Goal: Transaction & Acquisition: Subscribe to service/newsletter

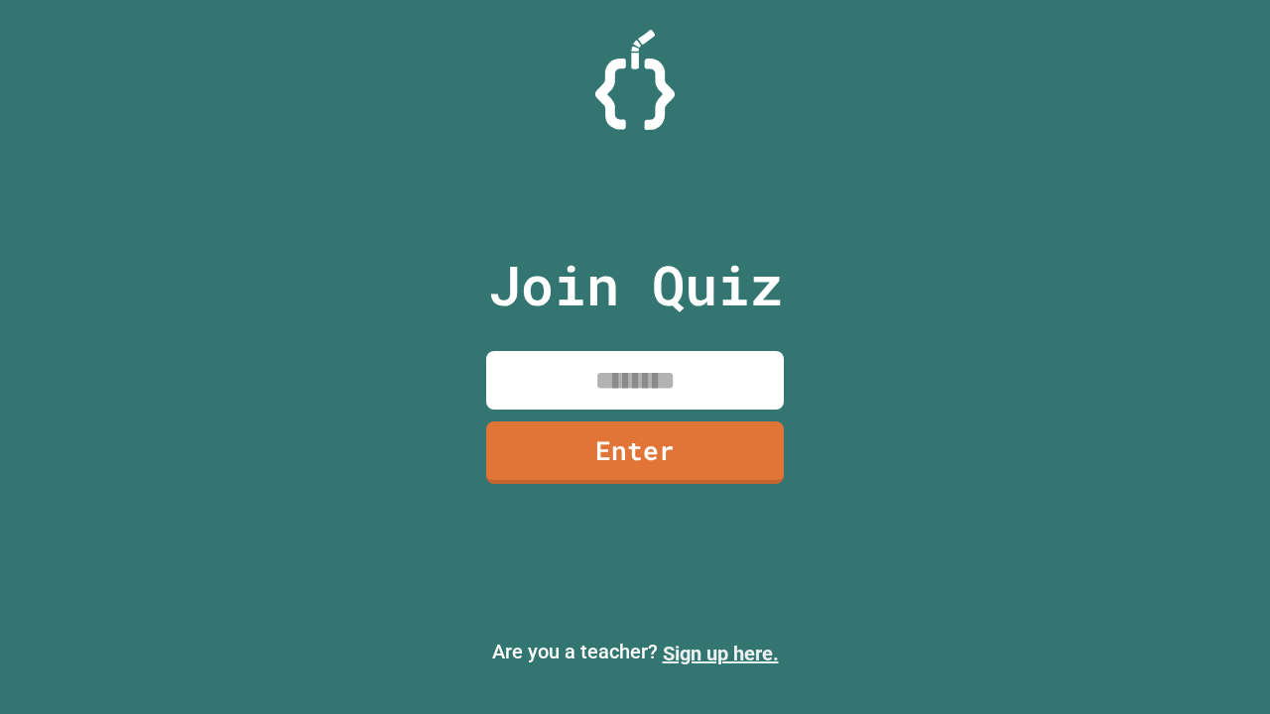
click at [720, 654] on link "Sign up here." at bounding box center [721, 654] width 116 height 24
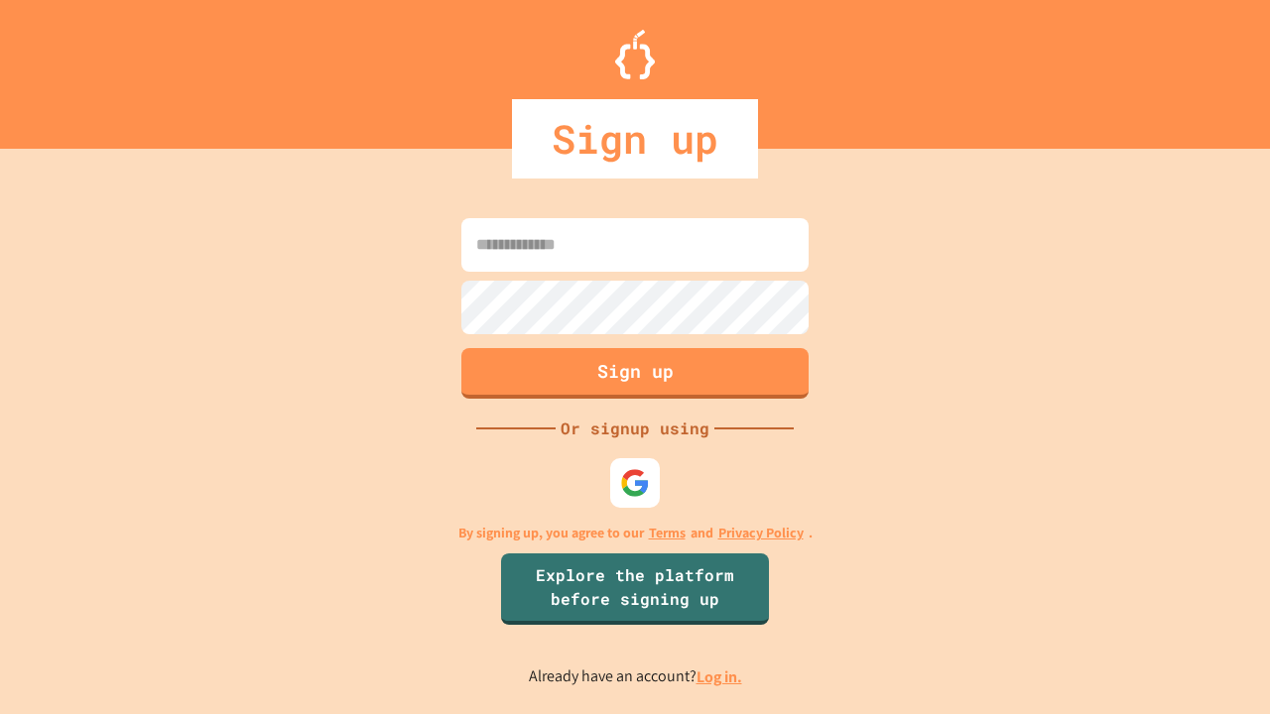
click at [720, 677] on link "Log in." at bounding box center [720, 677] width 46 height 21
